Goal: Book appointment/travel/reservation

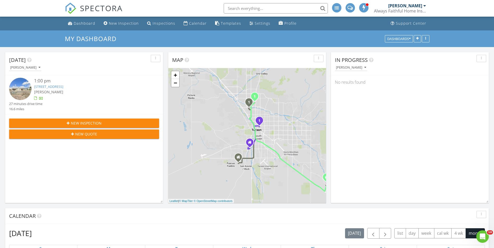
click at [63, 85] on link "1735 W Seabrooke Dr, Tucson, AZ 85705" at bounding box center [48, 86] width 29 height 5
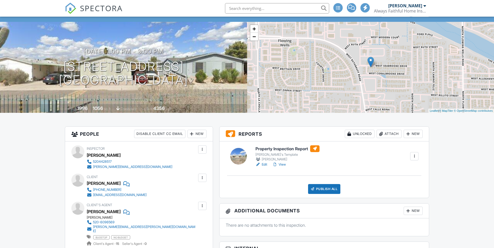
click at [413, 136] on div "New" at bounding box center [412, 134] width 19 height 8
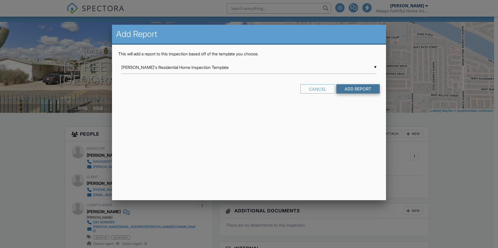
click at [367, 88] on input "Add Report" at bounding box center [357, 88] width 43 height 9
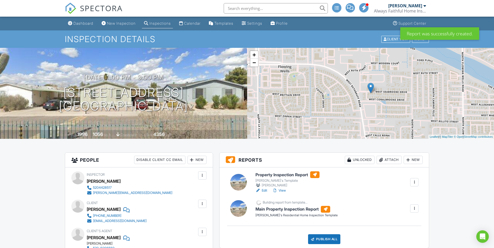
click at [413, 181] on div at bounding box center [413, 182] width 5 height 5
click at [390, 235] on div "Delete" at bounding box center [391, 233] width 11 height 6
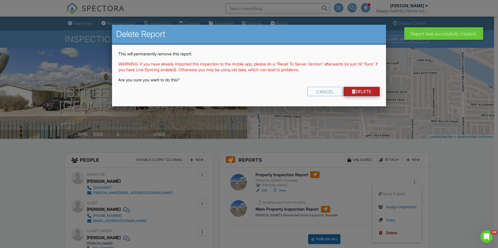
click at [359, 92] on link "Delete" at bounding box center [361, 91] width 36 height 9
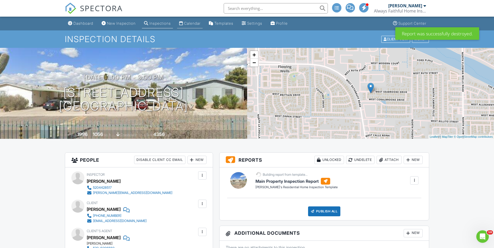
click at [193, 21] on div "Calendar" at bounding box center [192, 23] width 16 height 4
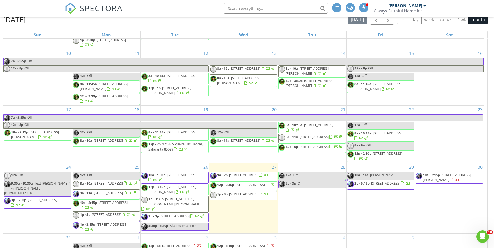
scroll to position [69, 0]
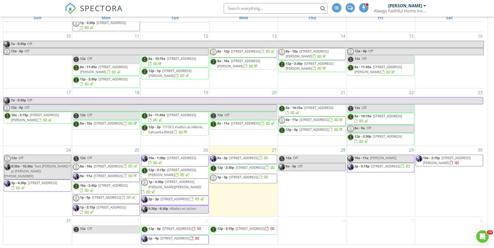
click at [38, 224] on div "31" at bounding box center [37, 231] width 68 height 28
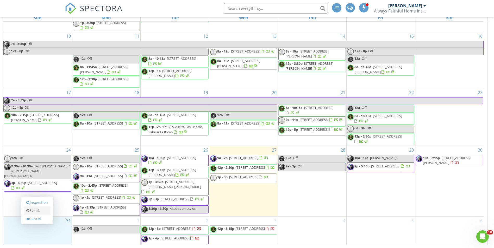
click at [39, 213] on link "Event" at bounding box center [37, 211] width 27 height 8
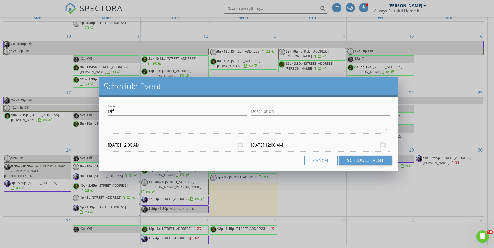
click at [186, 130] on div at bounding box center [245, 129] width 275 height 9
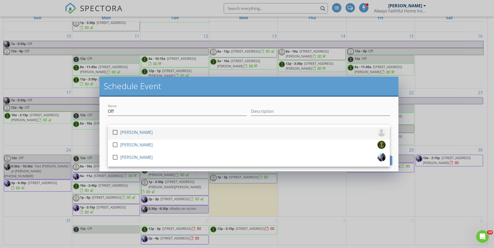
click at [170, 133] on div "check_box_outline_blank [PERSON_NAME]" at bounding box center [248, 133] width 273 height 10
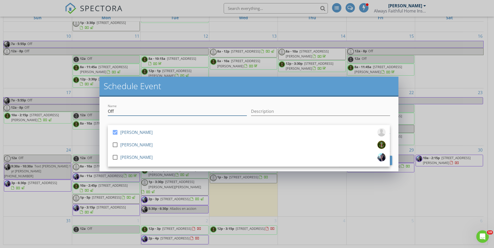
click at [174, 114] on input "Off" at bounding box center [177, 111] width 139 height 9
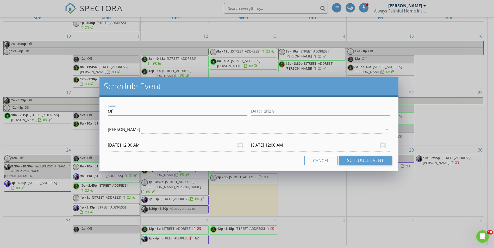
type input "O"
type input "C"
type input "Off"
click at [247, 154] on div "Name Off Description check_box [PERSON_NAME] check_box_outline_blank [PERSON_NA…" at bounding box center [248, 134] width 298 height 75
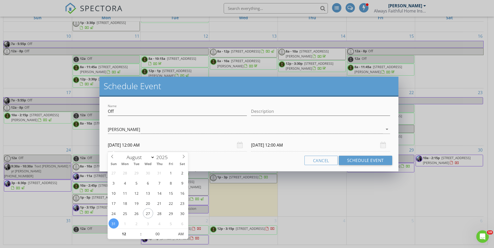
click at [203, 150] on input "[DATE] 12:00 AM" at bounding box center [177, 145] width 139 height 13
click at [136, 237] on input "12" at bounding box center [124, 234] width 32 height 10
type input "11"
type input "[DATE] 11:00 PM"
click at [138, 238] on span at bounding box center [138, 236] width 4 height 5
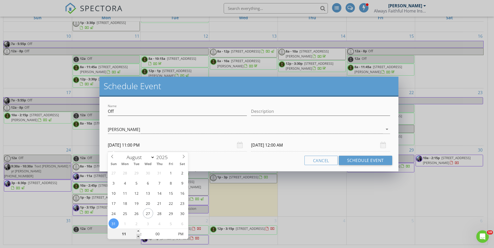
type input "11"
type input "[DATE] 11:00 PM"
type input "[DATE] 11:00 AM"
click at [178, 233] on span "PM" at bounding box center [181, 234] width 14 height 10
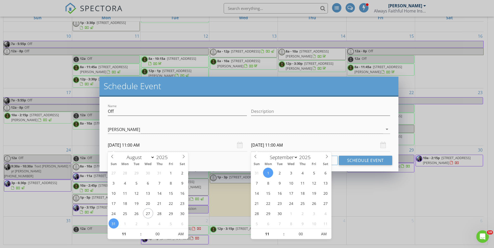
click at [306, 142] on input "[DATE] 11:00 AM" at bounding box center [320, 145] width 139 height 13
select select "7"
click at [257, 157] on icon at bounding box center [255, 157] width 4 height 4
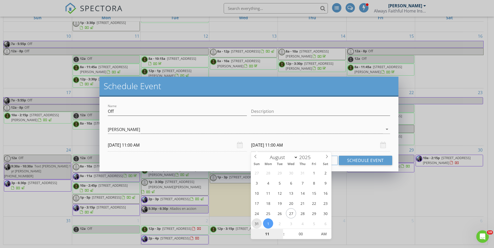
type input "[DATE] 11:00 AM"
type input "12"
type input "[DATE] 12:00 PM"
click at [282, 232] on span at bounding box center [281, 231] width 4 height 5
click at [200, 160] on div "Cancel Schedule Event" at bounding box center [249, 160] width 286 height 9
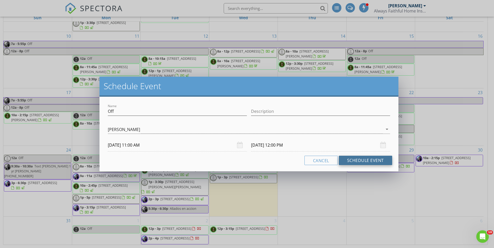
click at [365, 160] on button "Schedule Event" at bounding box center [365, 160] width 53 height 9
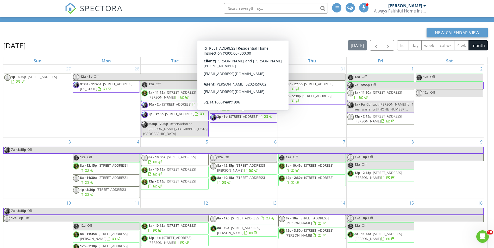
scroll to position [0, 0]
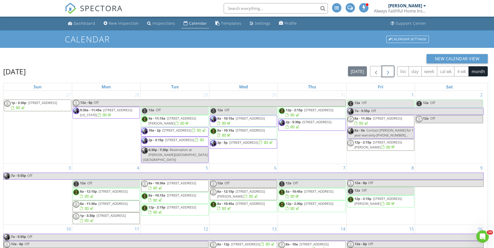
click at [388, 71] on span "button" at bounding box center [388, 71] width 6 height 6
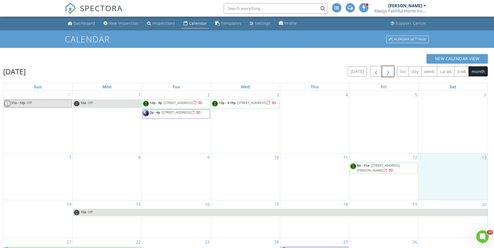
click at [440, 169] on div "13" at bounding box center [452, 177] width 69 height 47
click at [444, 157] on link "Event" at bounding box center [451, 155] width 27 height 8
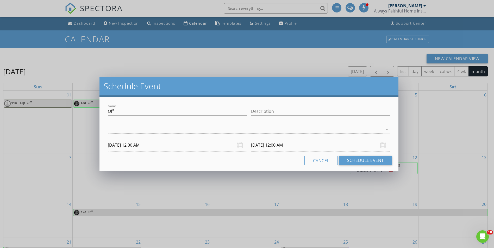
click at [292, 133] on div at bounding box center [245, 129] width 275 height 9
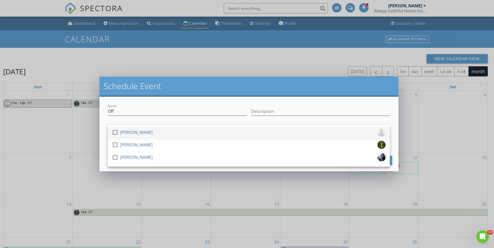
click at [214, 132] on div "check_box_outline_blank [PERSON_NAME]" at bounding box center [248, 133] width 273 height 10
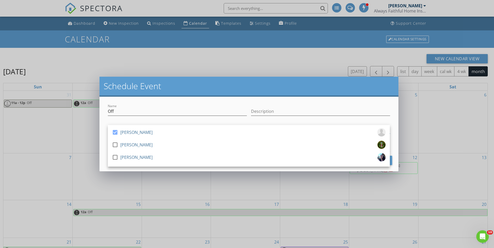
click at [225, 123] on div "check_box [PERSON_NAME] check_box_outline_blank [PERSON_NAME] check_box_outline…" at bounding box center [249, 130] width 282 height 17
click at [227, 119] on div at bounding box center [177, 119] width 139 height 3
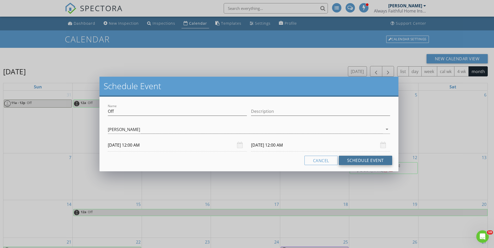
click at [371, 160] on button "Schedule Event" at bounding box center [365, 160] width 53 height 9
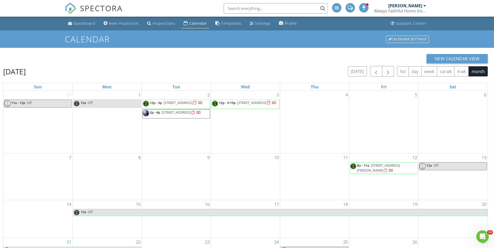
scroll to position [69, 0]
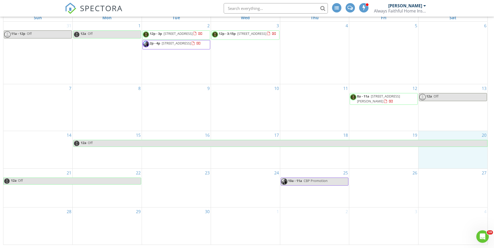
click at [433, 165] on div "20" at bounding box center [452, 149] width 69 height 37
click at [445, 148] on link "Event" at bounding box center [451, 151] width 27 height 8
select select "8"
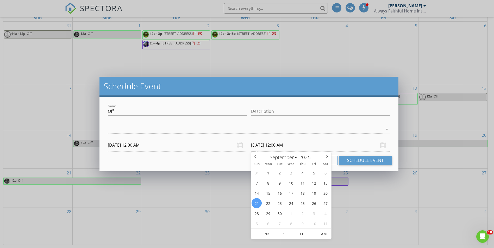
click at [318, 145] on input "[DATE] 12:00 AM" at bounding box center [320, 145] width 139 height 13
type input "11"
type input "[DATE] 11:00 PM"
click at [282, 235] on span at bounding box center [281, 236] width 4 height 5
type input "10"
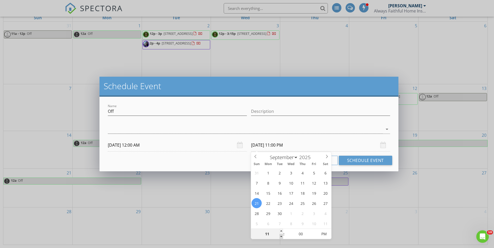
type input "[DATE] 10:00 PM"
click at [282, 235] on span at bounding box center [281, 236] width 4 height 5
type input "09"
type input "[DATE] 9:00 PM"
click at [282, 235] on span at bounding box center [281, 236] width 4 height 5
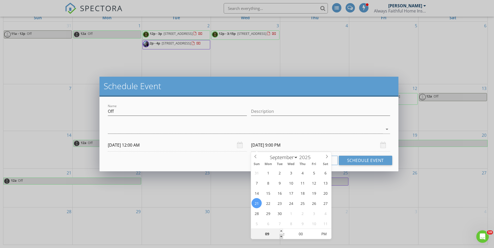
type input "08"
type input "[DATE] 8:00 PM"
click at [282, 235] on span at bounding box center [281, 236] width 4 height 5
click at [368, 162] on button "Schedule Event" at bounding box center [365, 160] width 53 height 9
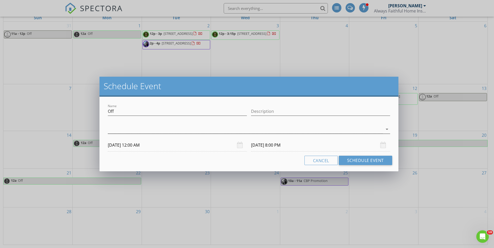
click at [369, 128] on div at bounding box center [245, 129] width 275 height 9
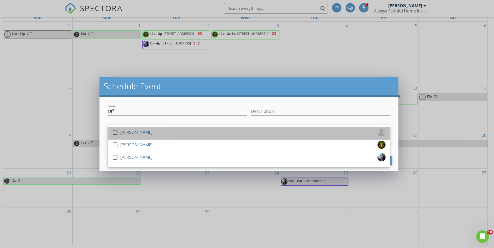
click at [254, 130] on div "check_box_outline_blank [PERSON_NAME]" at bounding box center [248, 133] width 273 height 10
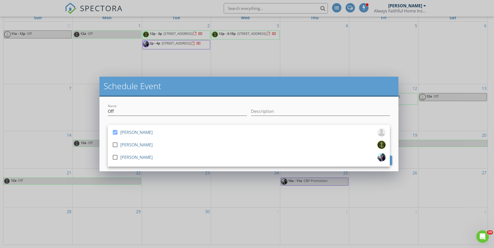
click at [261, 119] on div at bounding box center [320, 119] width 139 height 3
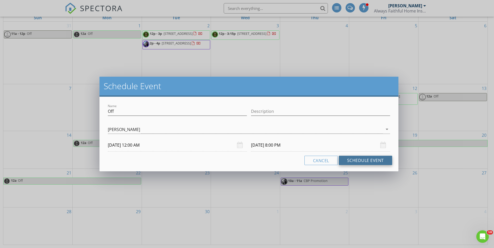
click at [359, 160] on button "Schedule Event" at bounding box center [365, 160] width 53 height 9
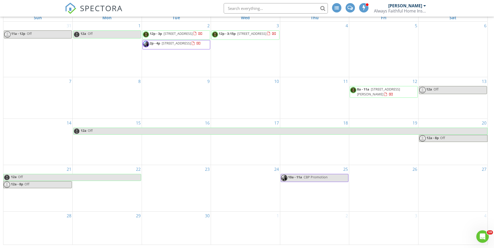
scroll to position [0, 0]
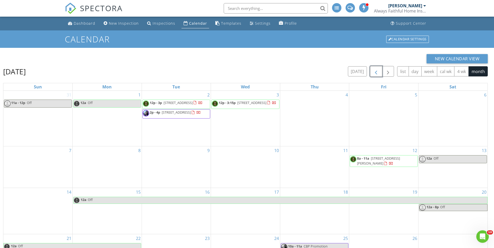
click at [373, 70] on span "button" at bounding box center [376, 71] width 6 height 6
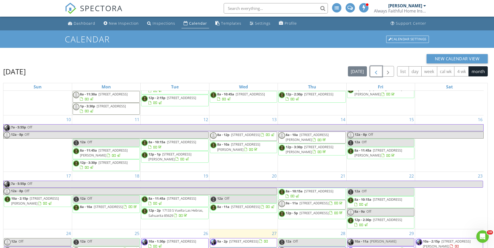
scroll to position [136, 0]
